Goal: Find specific fact: Locate a discrete piece of known information

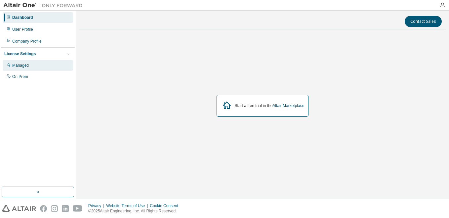
click at [34, 62] on div "Managed" at bounding box center [38, 65] width 70 height 11
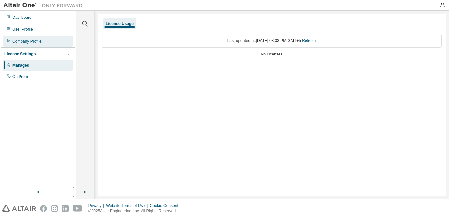
click at [45, 39] on div "Company Profile" at bounding box center [38, 41] width 70 height 11
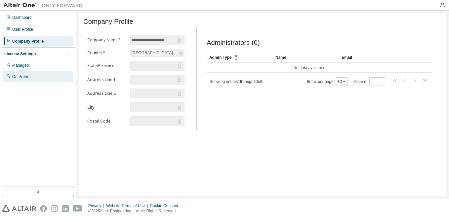
click at [28, 74] on div "On Prem" at bounding box center [38, 76] width 70 height 11
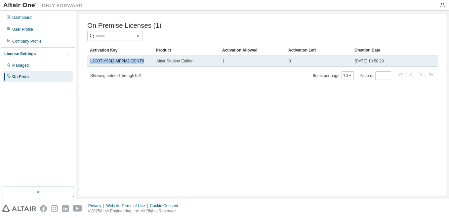
drag, startPoint x: 145, startPoint y: 64, endPoint x: 89, endPoint y: 62, distance: 56.2
click at [89, 62] on td "L2O3T-Y9SI2-MFPMJ-ODNT0" at bounding box center [120, 61] width 66 height 11
copy link "L2O3T-Y9SI2-MFPMJ-ODNT0"
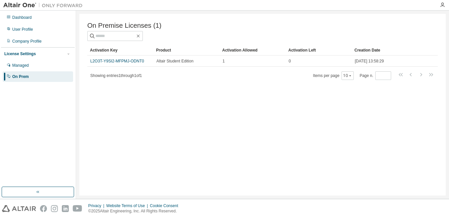
click at [189, 105] on div "On Premise Licenses (1) Clear Load Save Save As Field Operator Value Select fil…" at bounding box center [262, 105] width 366 height 182
